Goal: Navigation & Orientation: Find specific page/section

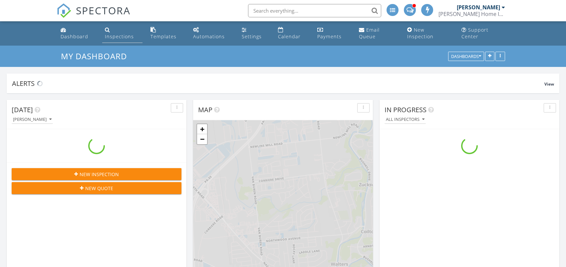
scroll to position [616, 576]
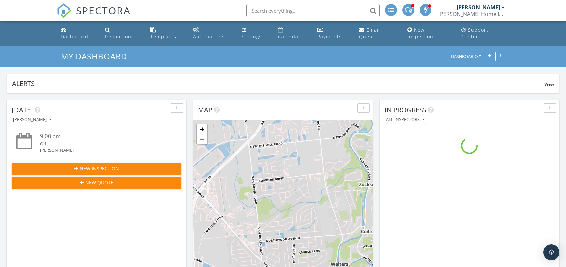
click at [126, 37] on div "Inspections" at bounding box center [119, 36] width 29 height 6
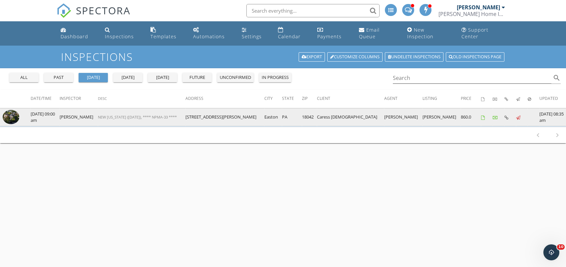
click at [11, 116] on img at bounding box center [11, 117] width 17 height 14
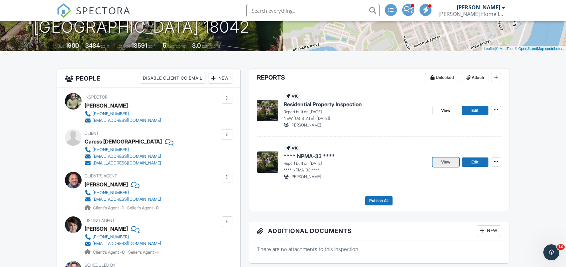
click at [445, 165] on span "View" at bounding box center [445, 162] width 9 height 7
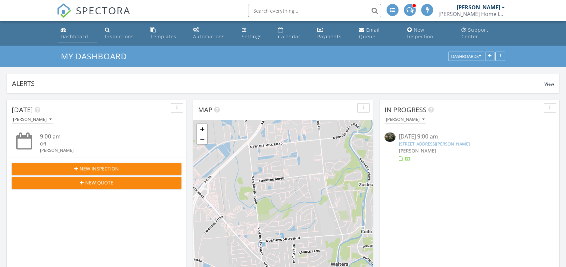
scroll to position [3, 3]
click at [421, 145] on link "[STREET_ADDRESS][PERSON_NAME]" at bounding box center [434, 144] width 71 height 6
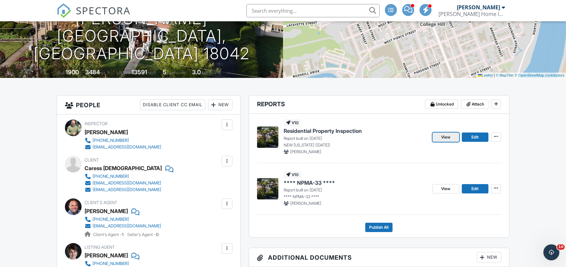
click at [443, 141] on span "View" at bounding box center [445, 137] width 9 height 7
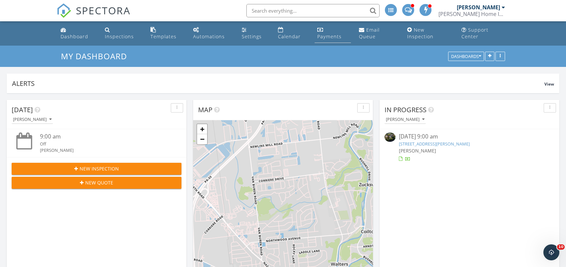
click at [338, 34] on div "Payments" at bounding box center [329, 36] width 24 height 6
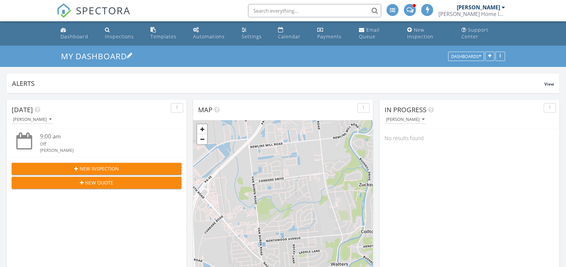
drag, startPoint x: 117, startPoint y: 33, endPoint x: 131, endPoint y: 50, distance: 22.0
click at [117, 34] on div "Inspections" at bounding box center [119, 36] width 29 height 6
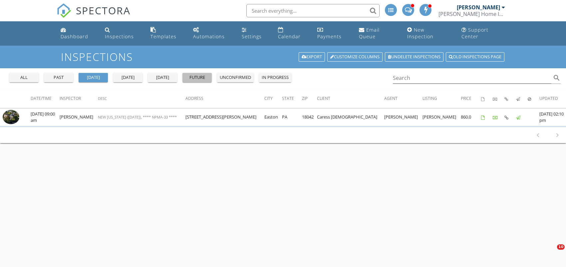
click at [203, 77] on div "future" at bounding box center [197, 77] width 24 height 7
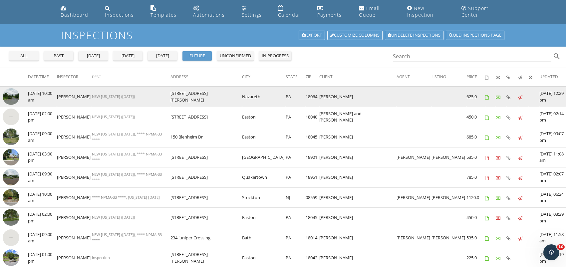
scroll to position [33, 0]
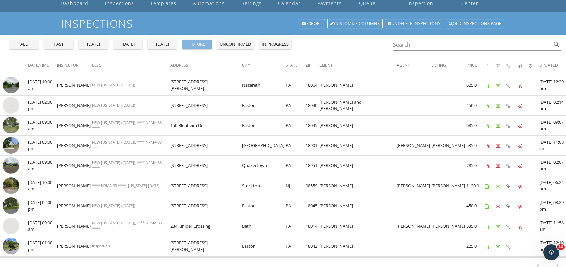
click at [195, 41] on div "future" at bounding box center [197, 44] width 24 height 7
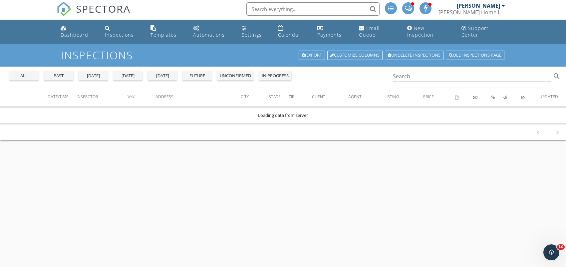
scroll to position [0, 0]
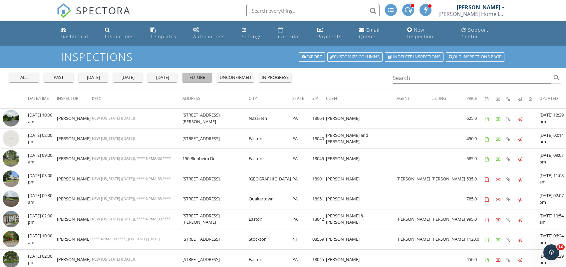
click at [194, 76] on div "future" at bounding box center [197, 77] width 24 height 7
